Goal: Transaction & Acquisition: Download file/media

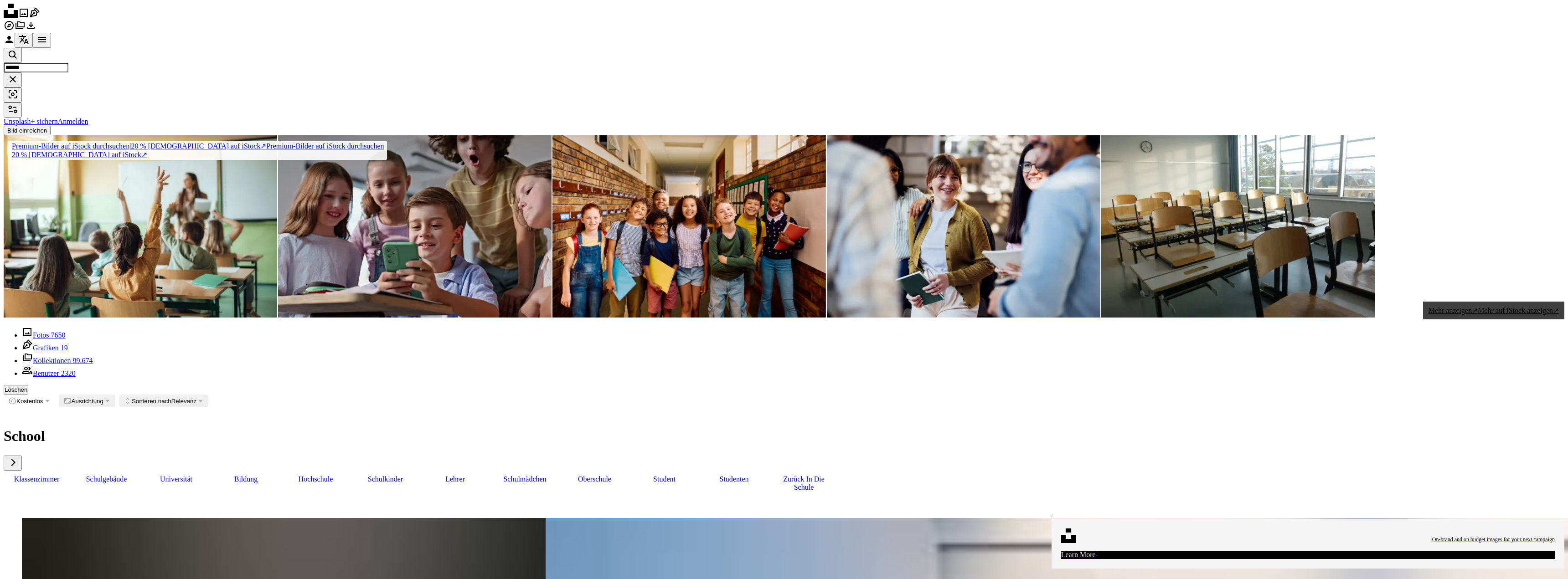
scroll to position [11349, 0]
